Goal: Task Accomplishment & Management: Complete application form

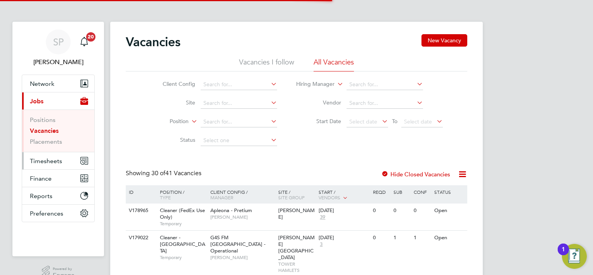
click at [42, 161] on span "Timesheets" at bounding box center [46, 160] width 32 height 7
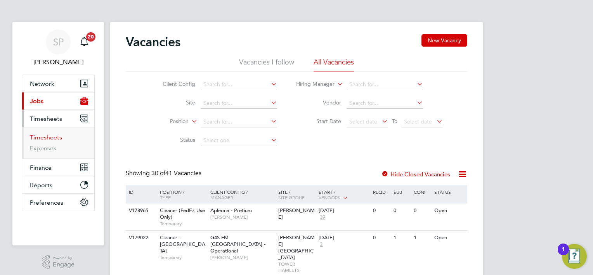
click at [45, 137] on link "Timesheets" at bounding box center [46, 137] width 32 height 7
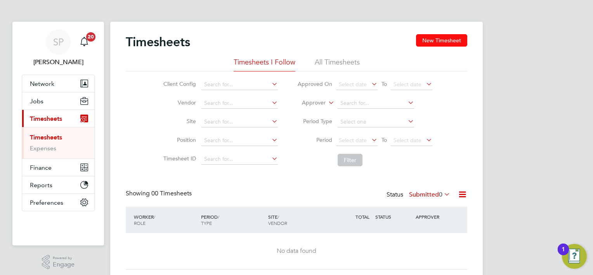
click at [426, 37] on button "New Timesheet" at bounding box center [441, 40] width 51 height 12
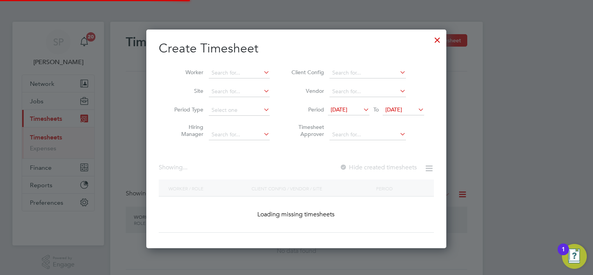
scroll to position [875, 301]
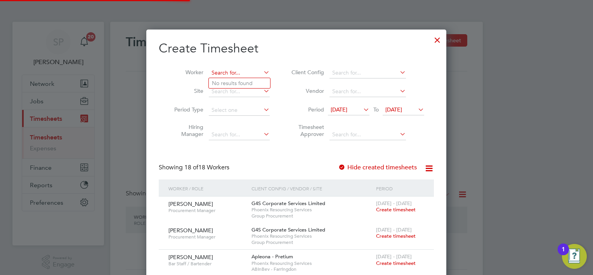
click at [233, 70] on input at bounding box center [239, 73] width 61 height 11
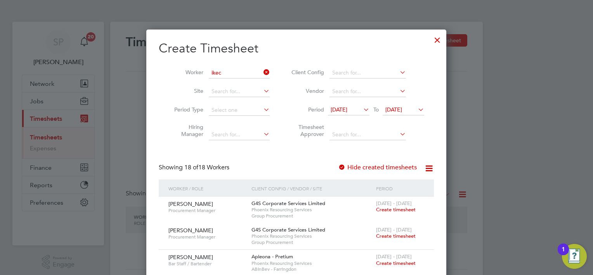
click at [238, 107] on li "Ikec huku Iwuchuku" at bounding box center [248, 104] width 79 height 10
type input "[PERSON_NAME]"
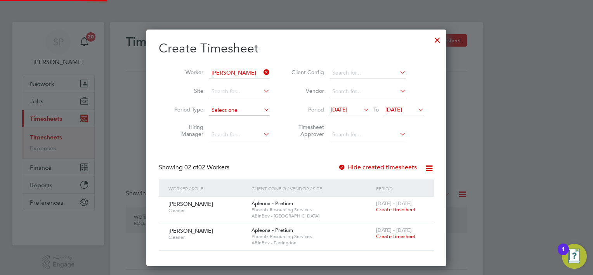
scroll to position [236, 301]
click at [388, 207] on span "Create timesheet" at bounding box center [396, 209] width 40 height 7
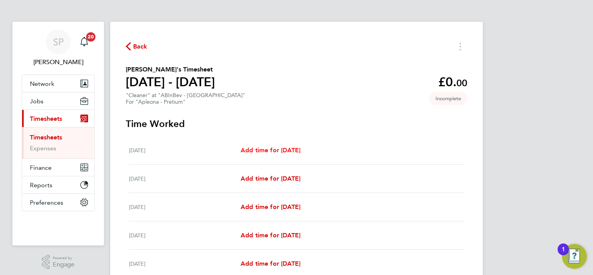
click at [287, 148] on span "Add time for [DATE]" at bounding box center [271, 149] width 60 height 7
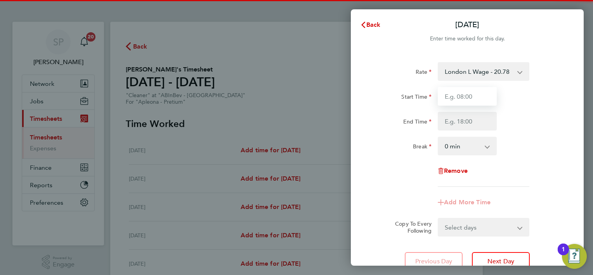
click at [441, 91] on input "Start Time" at bounding box center [467, 96] width 59 height 19
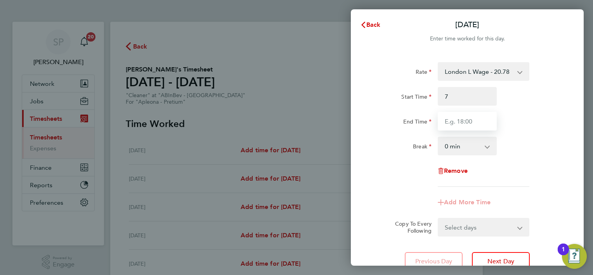
type input "07:00"
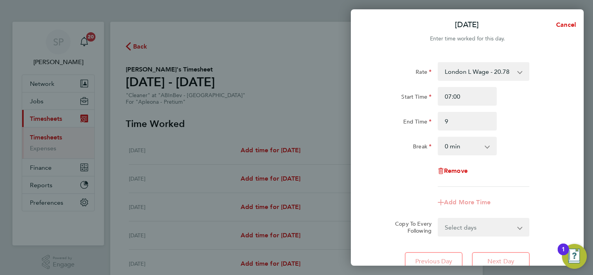
type input "09:00"
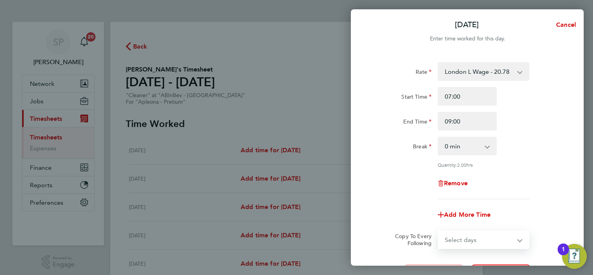
click at [458, 235] on select "Select days Day Weekday (Mon-Fri) [DATE] [DATE] [DATE] [DATE] [DATE] [DATE]" at bounding box center [480, 239] width 82 height 17
select select "SUN"
click at [439, 231] on select "Select days Day Weekday (Mon-Fri) [DATE] [DATE] [DATE] [DATE] [DATE] [DATE]" at bounding box center [480, 239] width 82 height 17
select select "[DATE]"
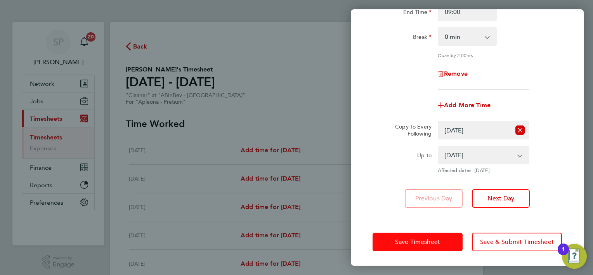
click at [405, 248] on button "Save Timesheet" at bounding box center [418, 242] width 90 height 19
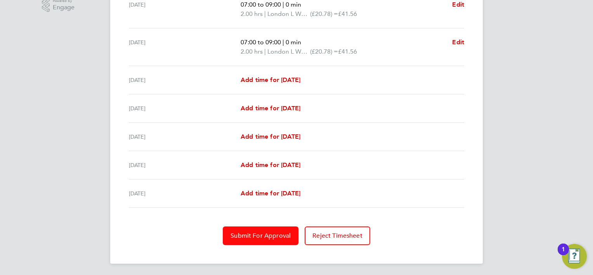
click at [255, 239] on button "Submit For Approval" at bounding box center [261, 235] width 76 height 19
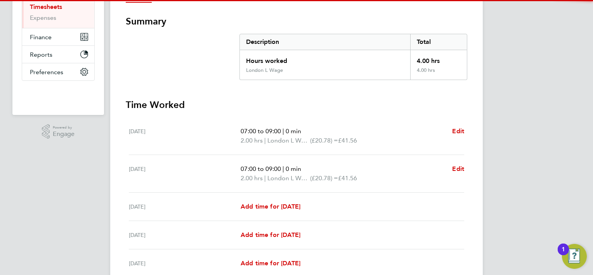
scroll to position [24, 0]
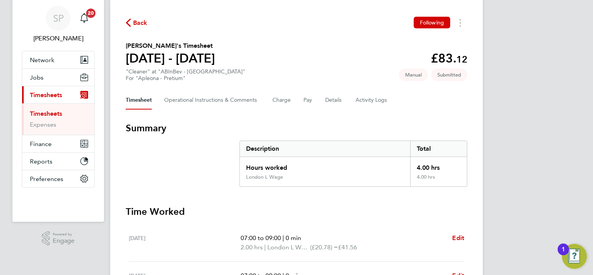
click at [143, 28] on div "Back Following" at bounding box center [297, 23] width 342 height 12
click at [141, 28] on div "Back Following" at bounding box center [297, 23] width 342 height 12
click at [139, 23] on span "Back" at bounding box center [140, 22] width 14 height 9
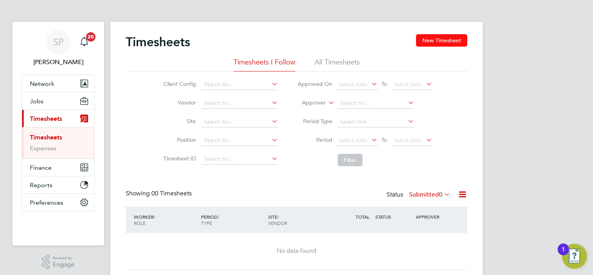
click at [443, 37] on button "New Timesheet" at bounding box center [441, 40] width 51 height 12
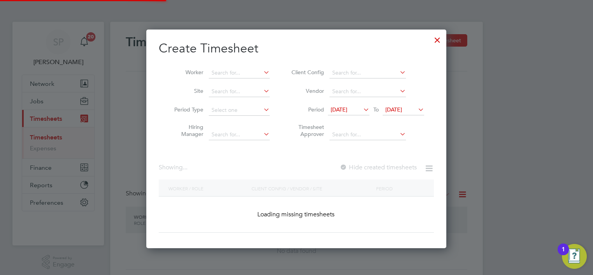
scroll to position [848, 301]
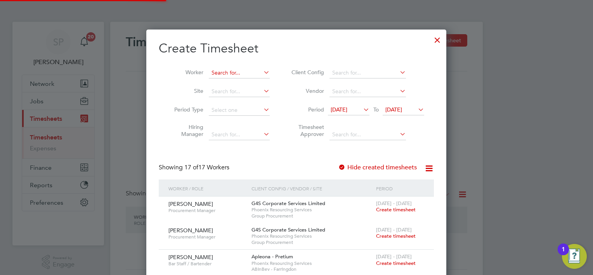
click at [219, 75] on input at bounding box center [239, 73] width 61 height 11
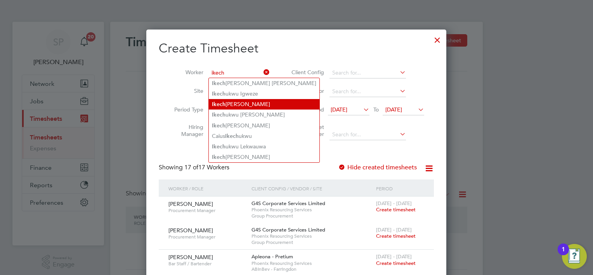
click at [243, 104] on li "Ikech uku Iwuchuku" at bounding box center [264, 104] width 111 height 10
type input "[PERSON_NAME]"
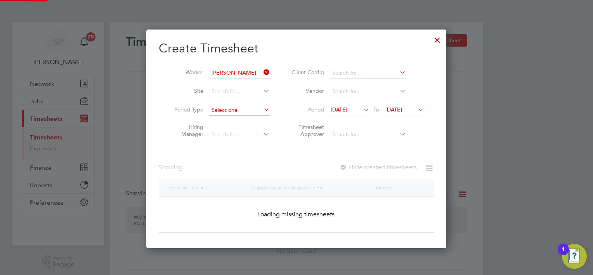
scroll to position [209, 301]
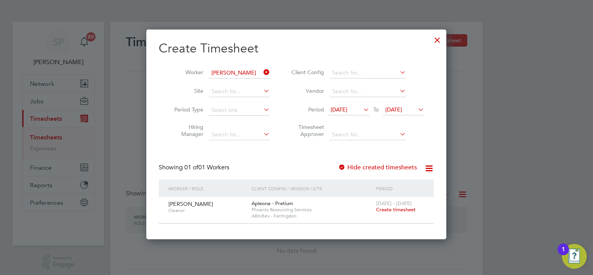
click at [393, 209] on span "Create timesheet" at bounding box center [396, 209] width 40 height 7
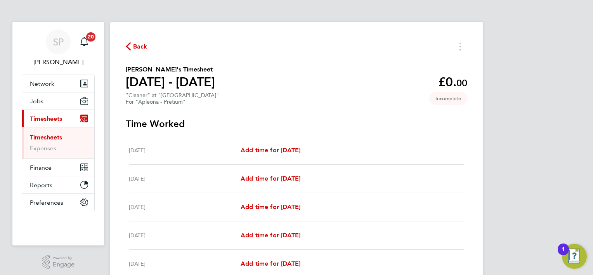
click at [273, 200] on div "[DATE] Add time for [DATE] Add time for [DATE]" at bounding box center [297, 207] width 336 height 28
click at [274, 202] on div "[DATE] Add time for [DATE] Add time for [DATE]" at bounding box center [297, 207] width 336 height 28
click at [274, 203] on span "Add time for [DATE]" at bounding box center [271, 206] width 60 height 7
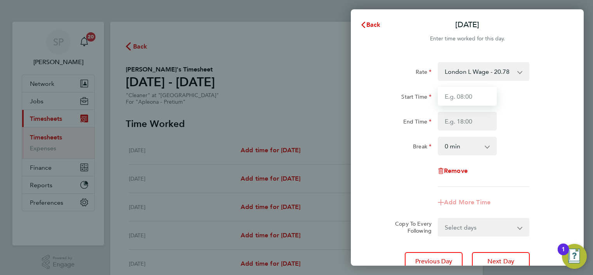
click at [468, 94] on input "Start Time" at bounding box center [467, 96] width 59 height 19
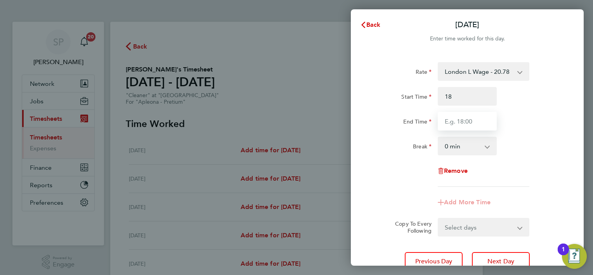
type input "18:00"
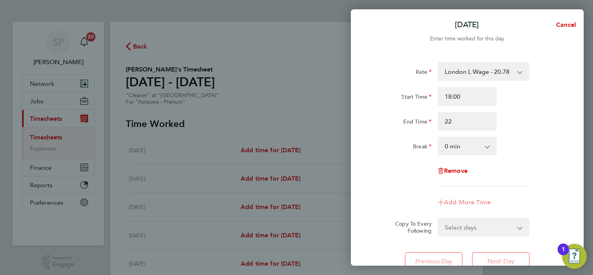
type input "22:00"
click at [463, 222] on form "Rate London L Wage - 20.78 Start Time 18:00 End Time 22:00 Break 0 min 15 min 3…" at bounding box center [468, 149] width 190 height 174
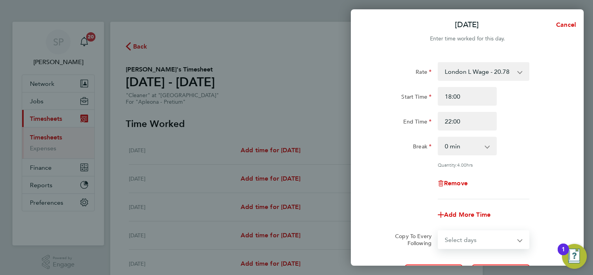
select select "TUE"
click at [439, 231] on select "Select days Day [DATE] [DATE] [DATE] [DATE]" at bounding box center [480, 239] width 82 height 17
select select "[DATE]"
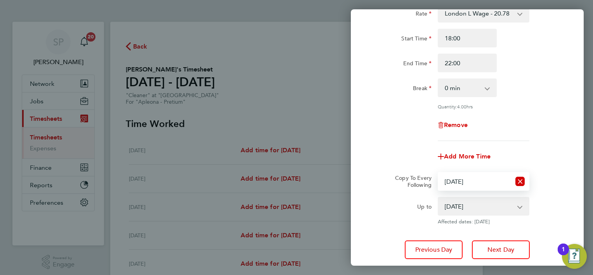
scroll to position [110, 0]
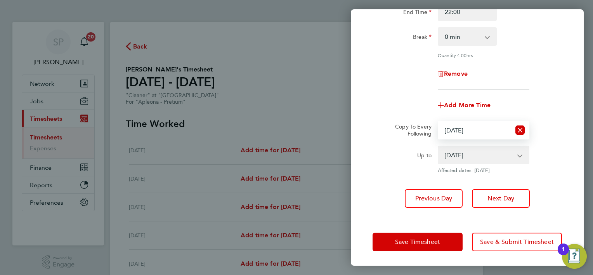
click at [411, 230] on div "Save Timesheet Save & Submit Timesheet" at bounding box center [467, 242] width 233 height 50
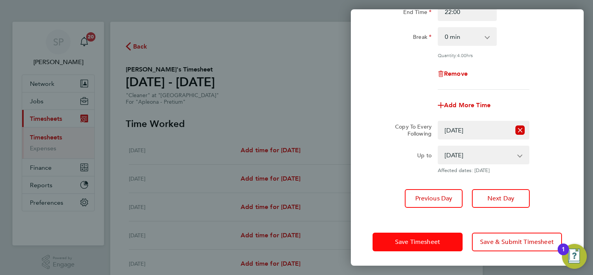
click at [410, 234] on button "Save Timesheet" at bounding box center [418, 242] width 90 height 19
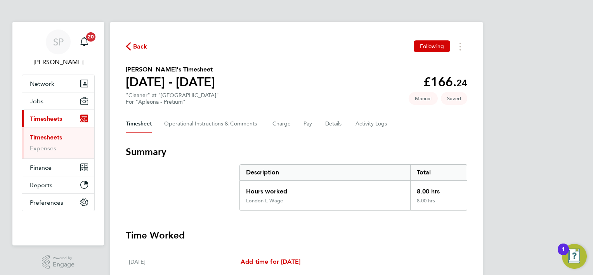
scroll to position [257, 0]
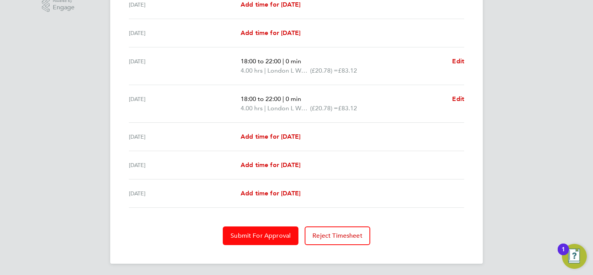
click at [259, 237] on span "Submit For Approval" at bounding box center [261, 236] width 60 height 8
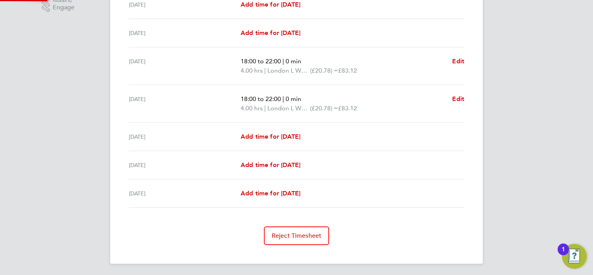
scroll to position [257, 0]
